Goal: Transaction & Acquisition: Book appointment/travel/reservation

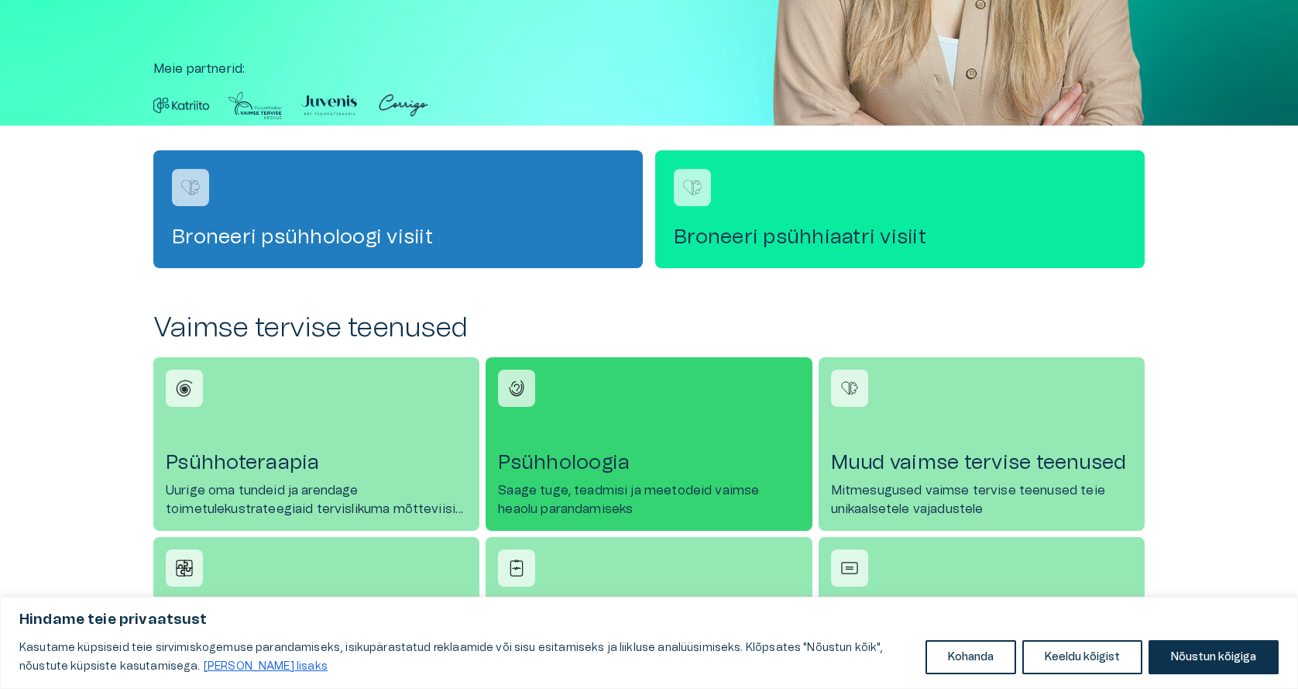
click at [572, 442] on link "Psühholoogia Saage tuge, teadmisi ja meetodeid vaimse heaolu parandamiseks" at bounding box center [649, 444] width 326 height 174
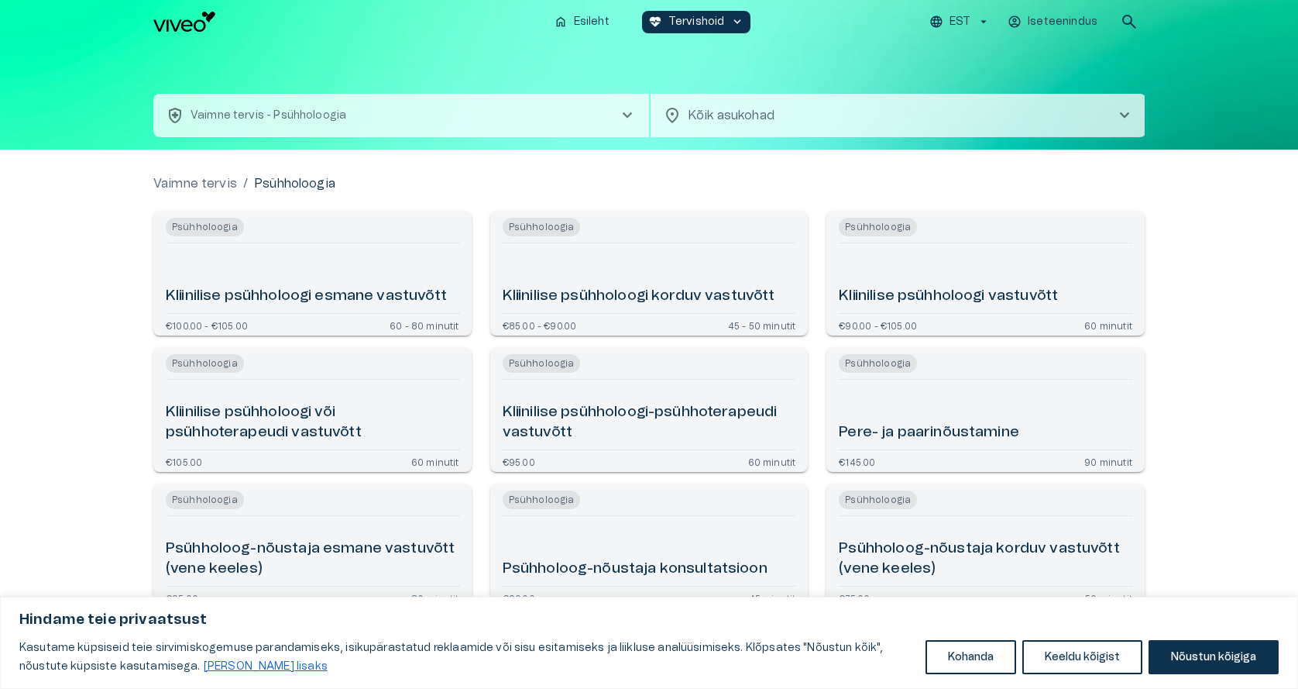
click at [256, 290] on h6 "Kliinilise psühholoogi esmane vastuvõtt" at bounding box center [306, 296] width 281 height 21
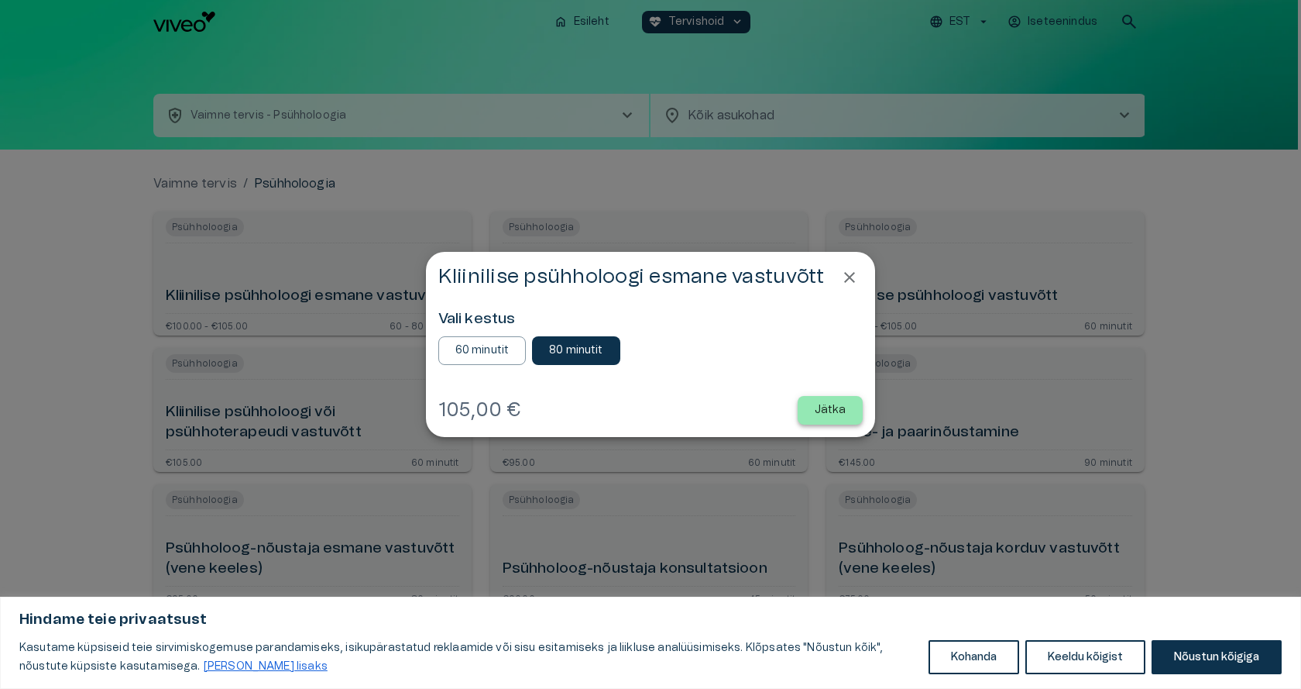
click at [835, 408] on p "Jätka" at bounding box center [831, 410] width 32 height 16
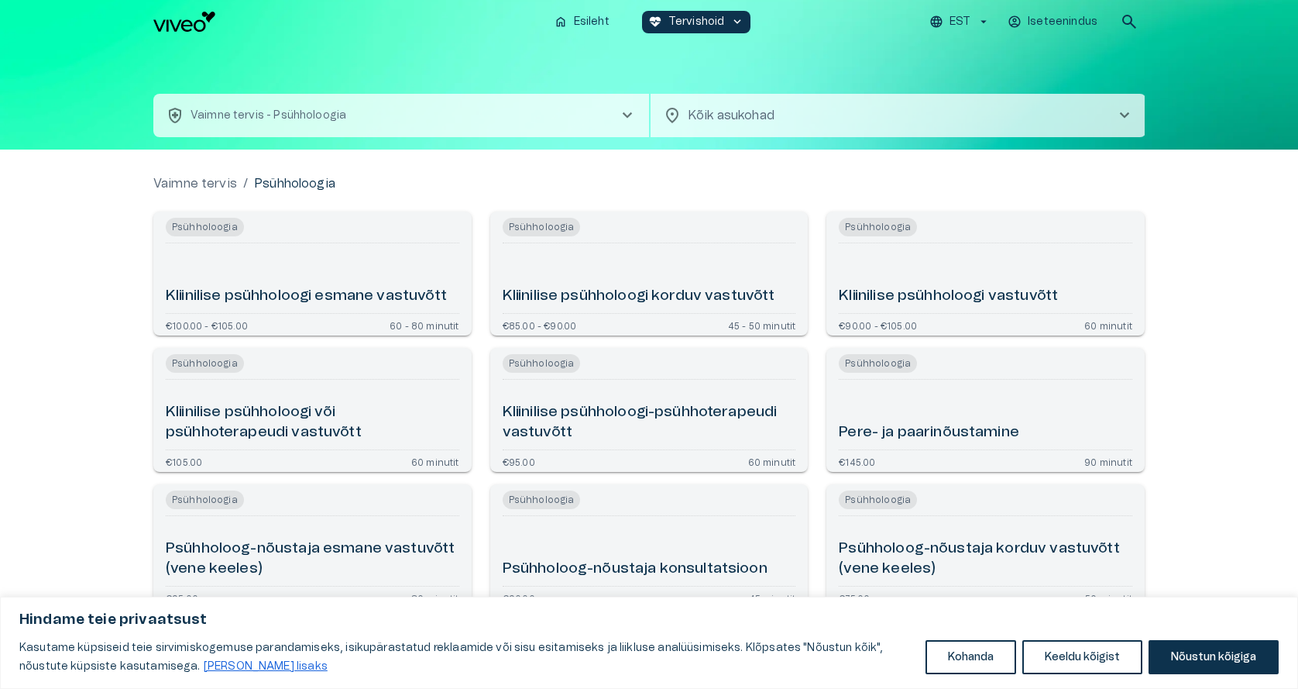
click at [922, 292] on h6 "Kliinilise psühholoogi vastuvõtt" at bounding box center [948, 296] width 219 height 21
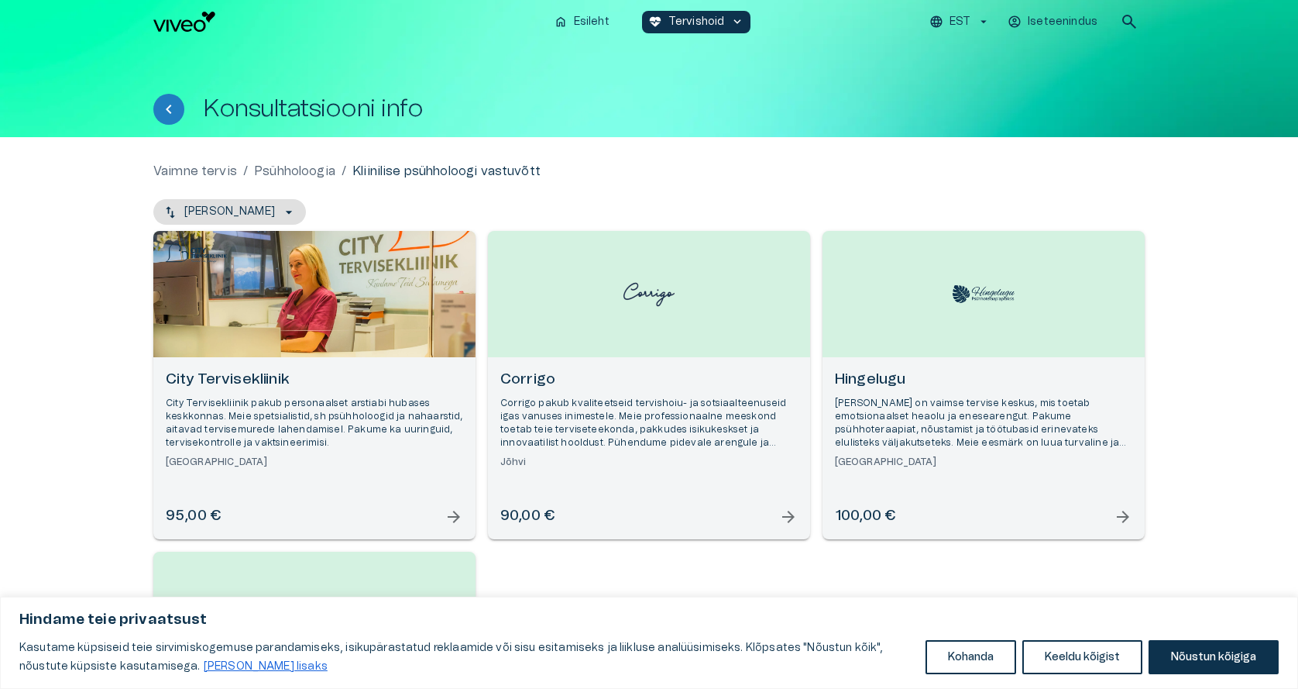
click at [455, 511] on span "arrow_forward" at bounding box center [454, 516] width 19 height 19
